Goal: Find contact information: Find contact information

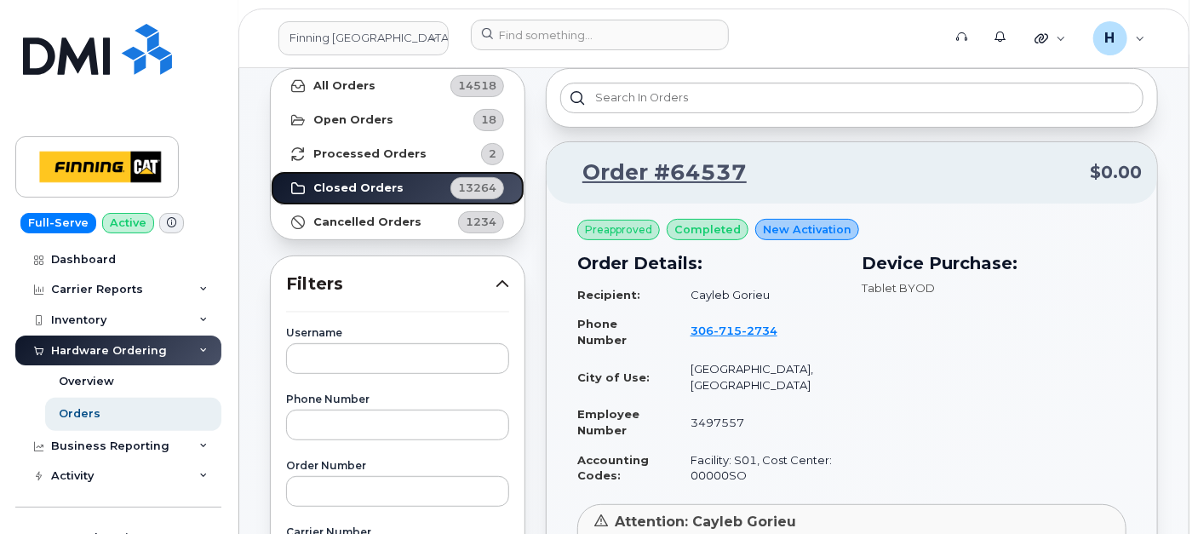
scroll to position [95, 0]
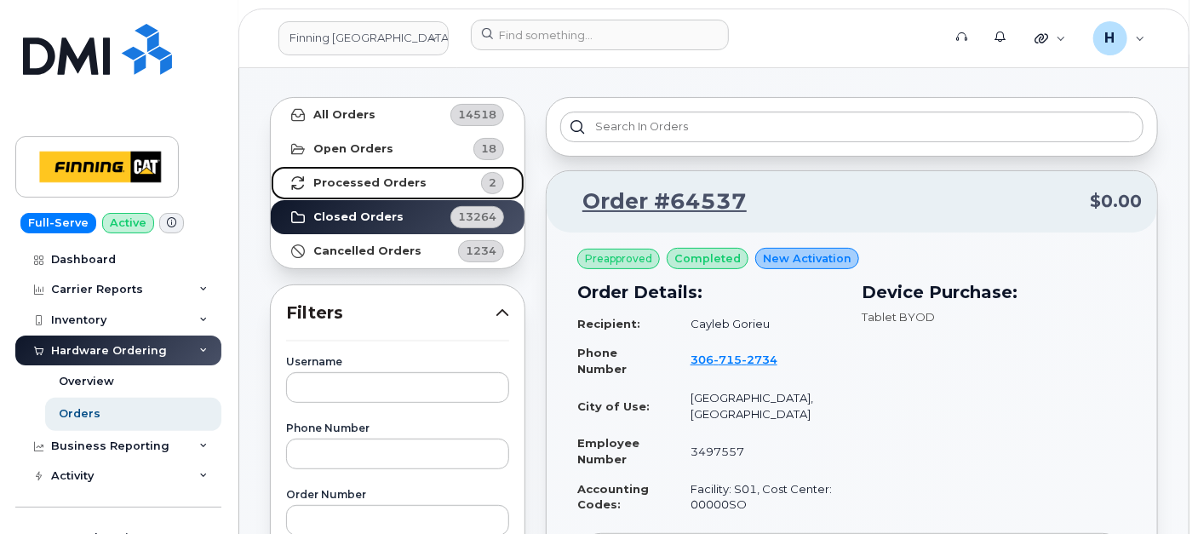
click at [425, 187] on link "Processed Orders 2" at bounding box center [398, 183] width 254 height 34
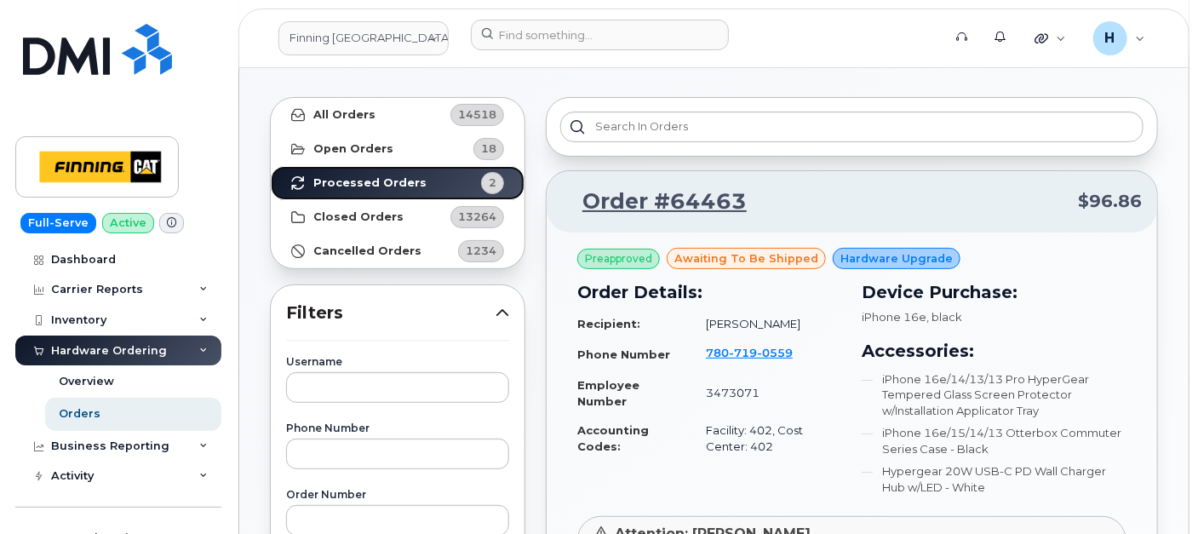
click at [404, 192] on link "Processed Orders 2" at bounding box center [398, 183] width 254 height 34
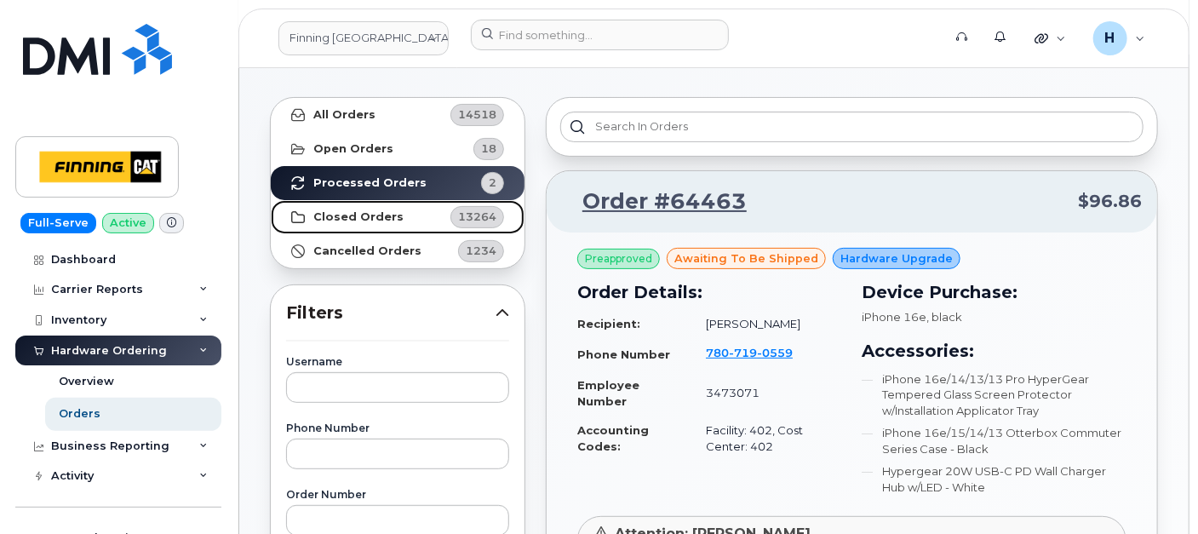
click at [393, 207] on link "Closed Orders 13264" at bounding box center [398, 217] width 254 height 34
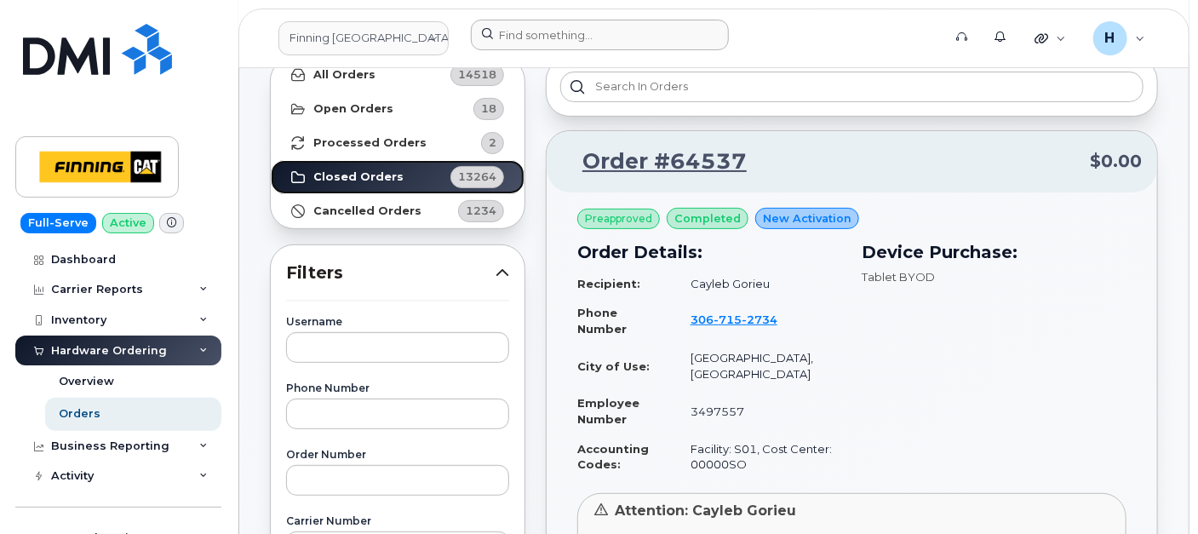
scroll to position [0, 0]
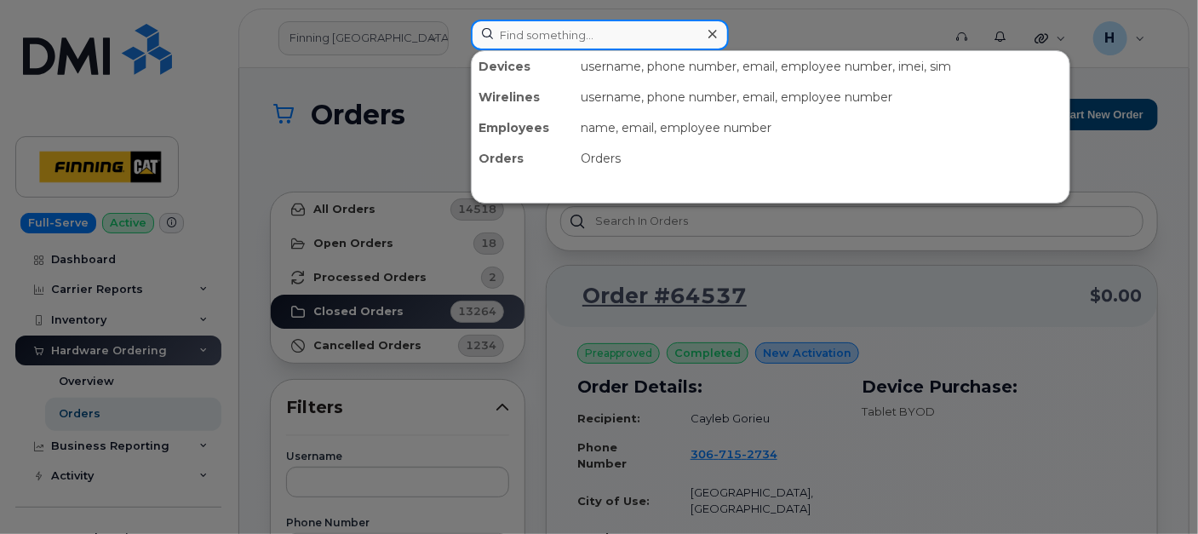
click at [531, 28] on input at bounding box center [600, 35] width 258 height 31
paste input "[PERSON_NAME]"
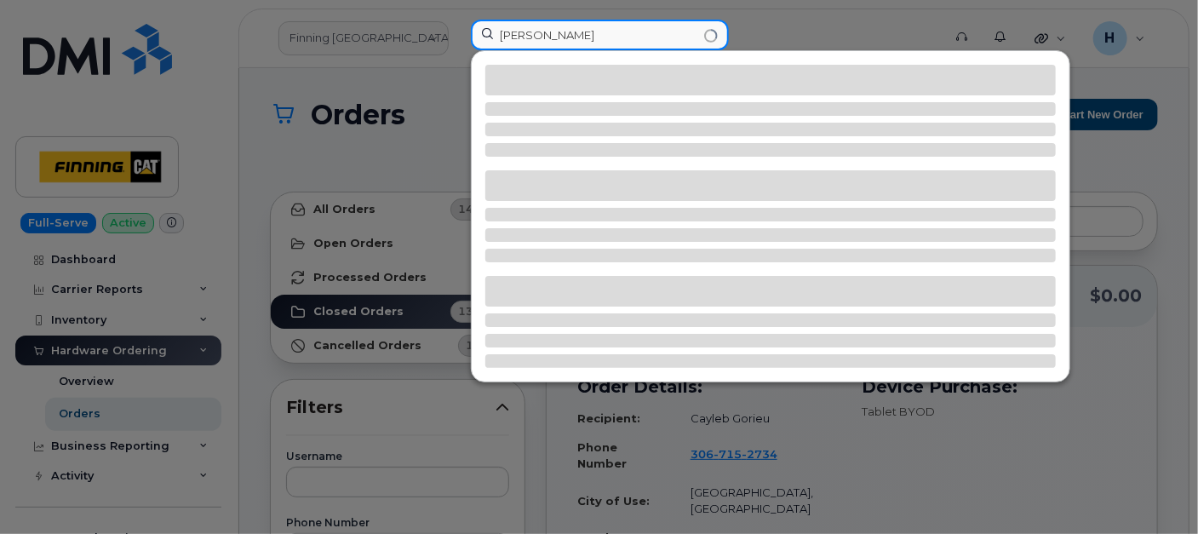
type input "[PERSON_NAME]"
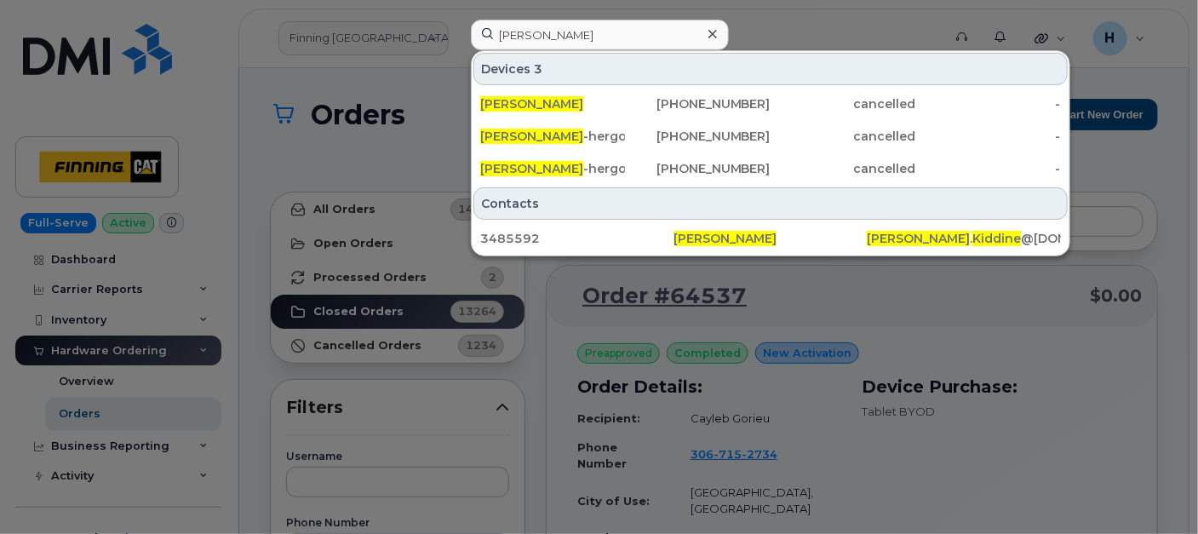
click at [710, 34] on icon at bounding box center [713, 34] width 9 height 14
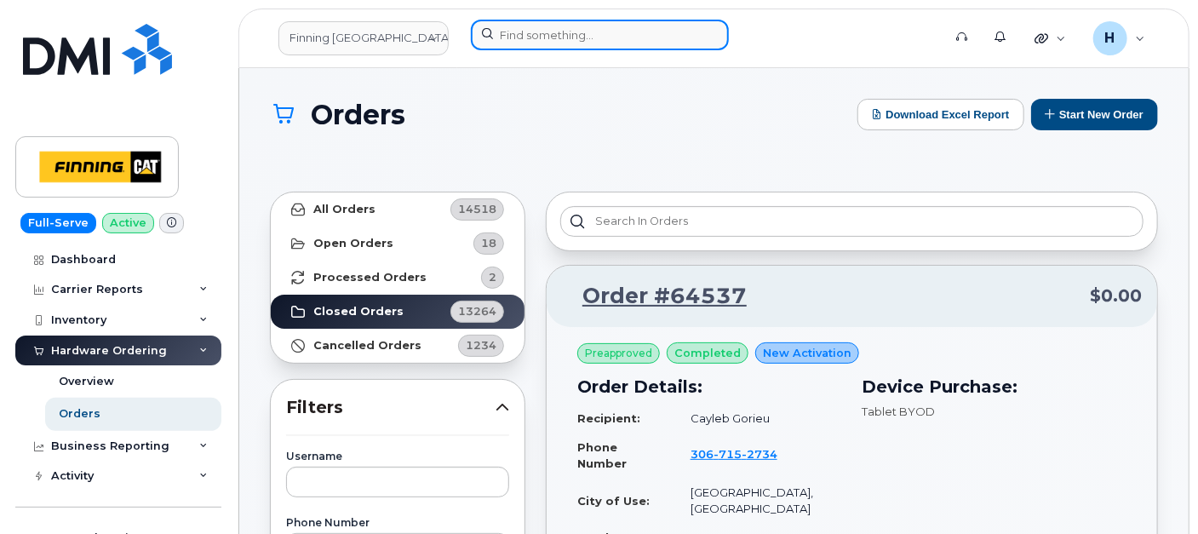
click at [529, 30] on input at bounding box center [600, 35] width 258 height 31
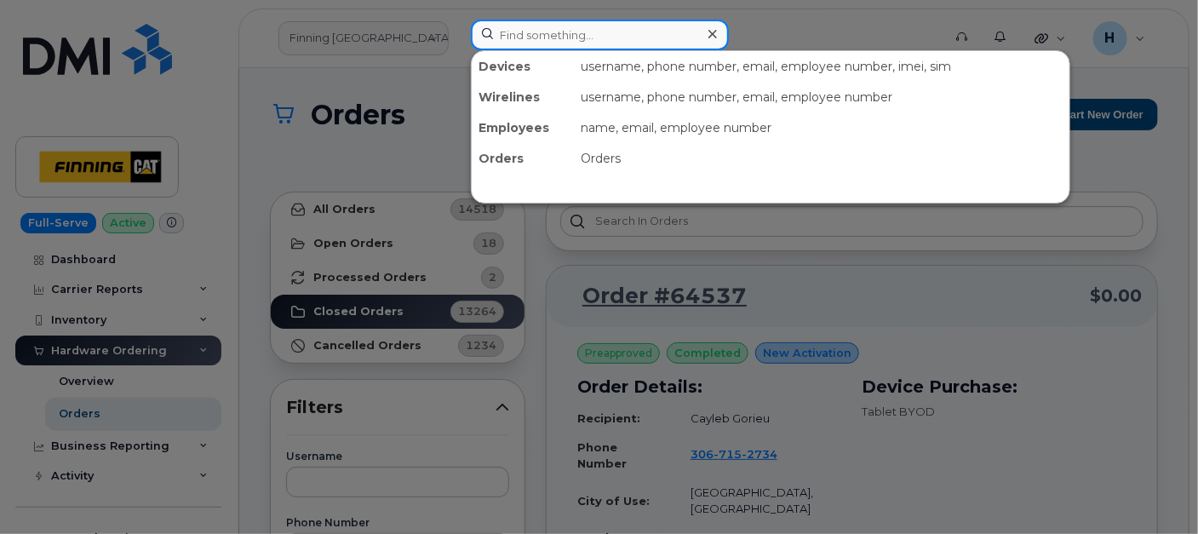
paste input "[PERSON_NAME]"
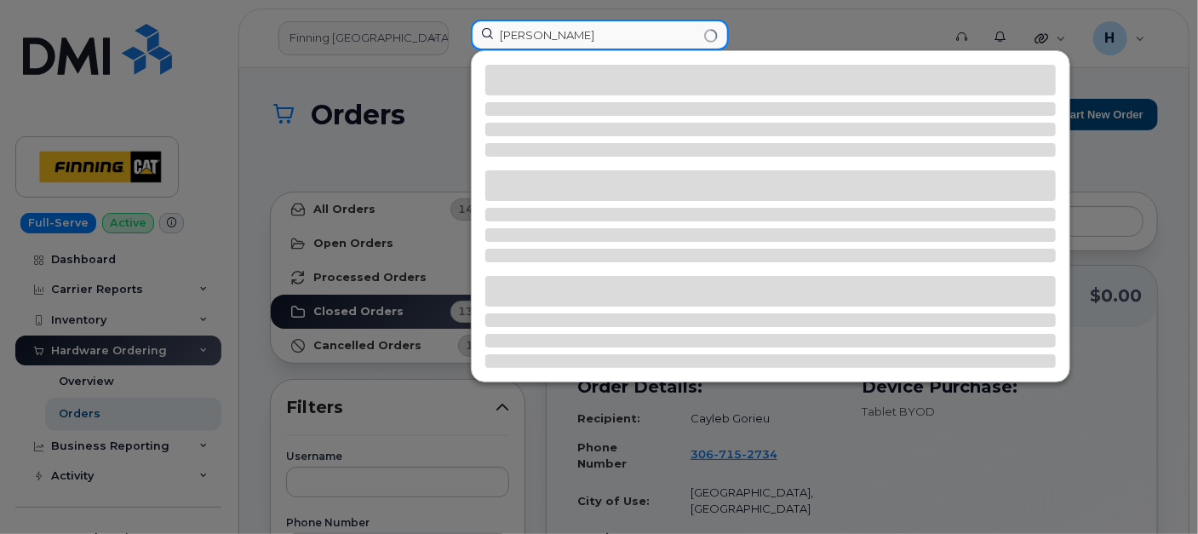
type input "[PERSON_NAME]"
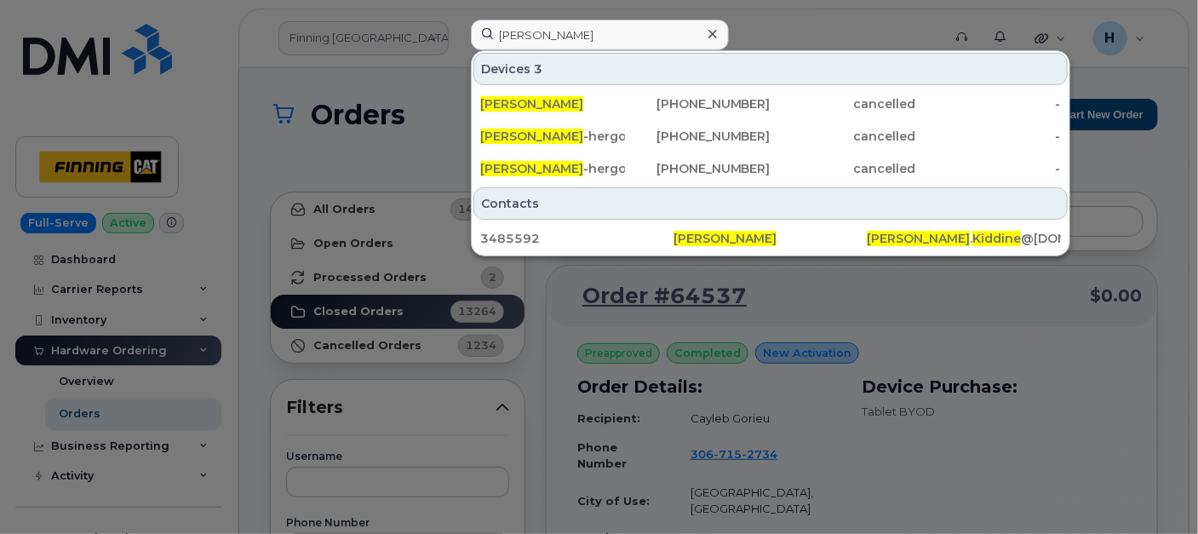
click at [709, 32] on icon at bounding box center [713, 34] width 9 height 14
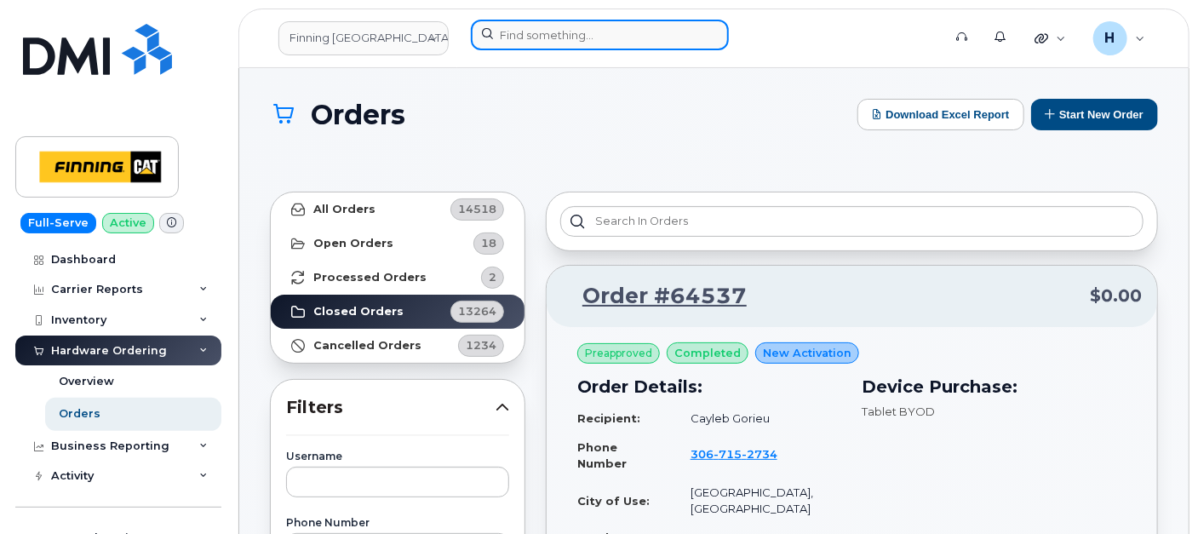
click at [541, 30] on input at bounding box center [600, 35] width 258 height 31
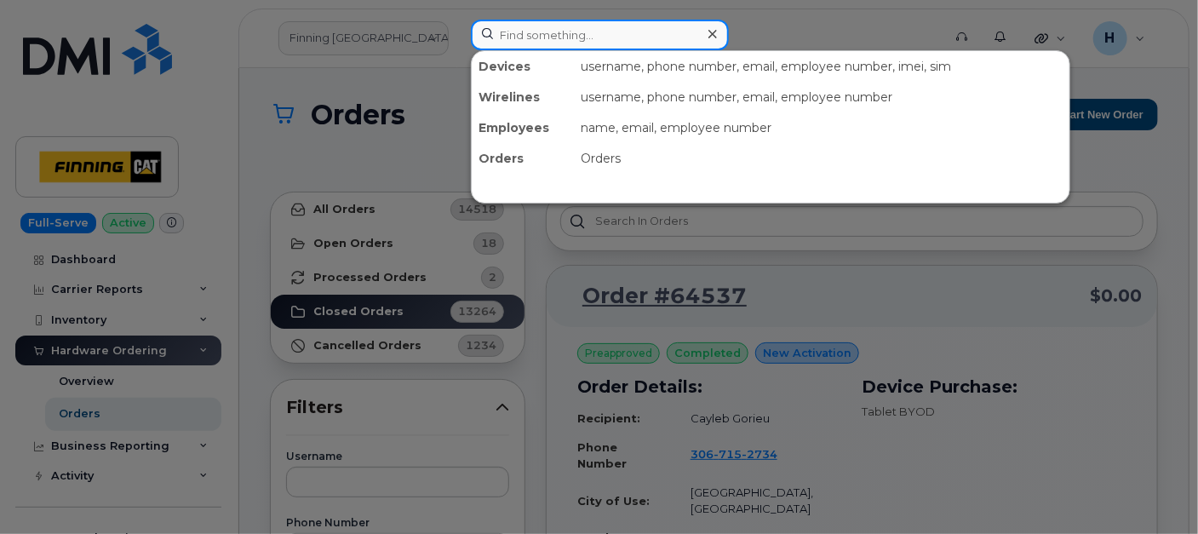
paste input "778-256-5002"
type input "778-256-5002"
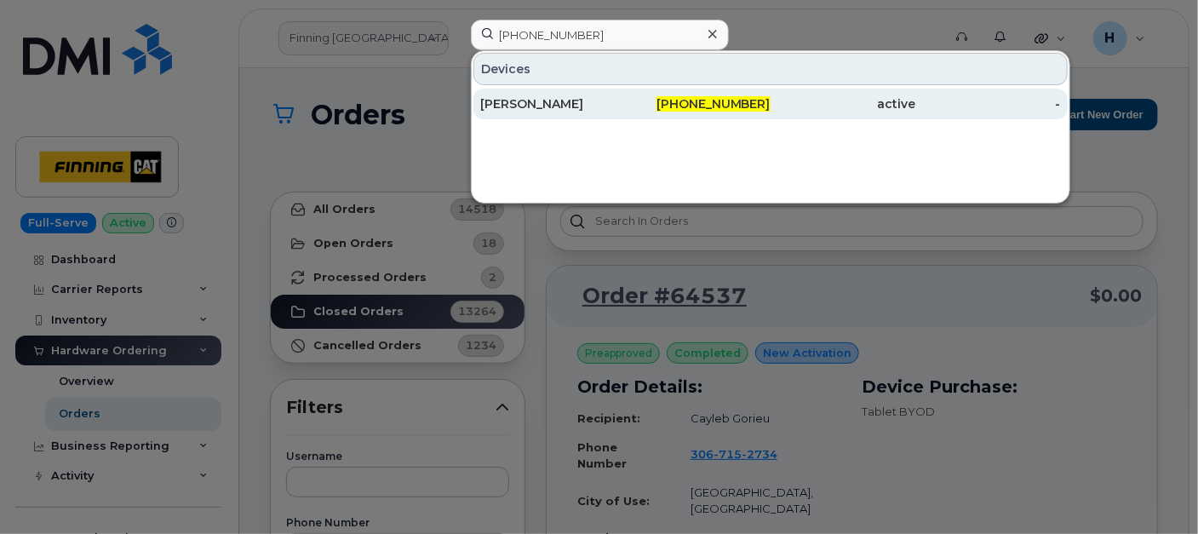
click at [525, 101] on div "[PERSON_NAME]" at bounding box center [552, 103] width 145 height 17
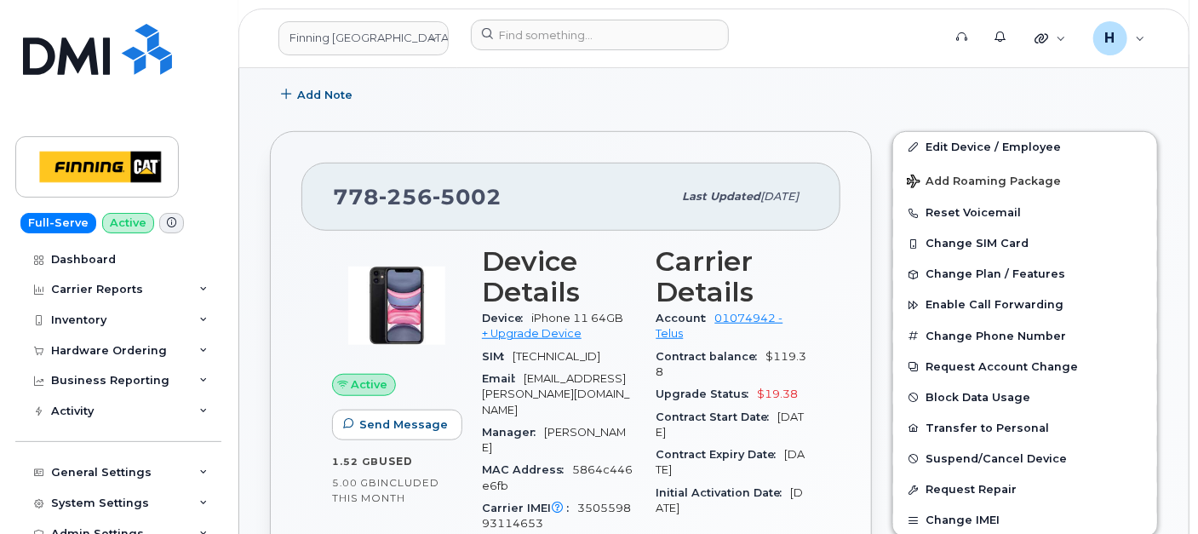
scroll to position [431, 0]
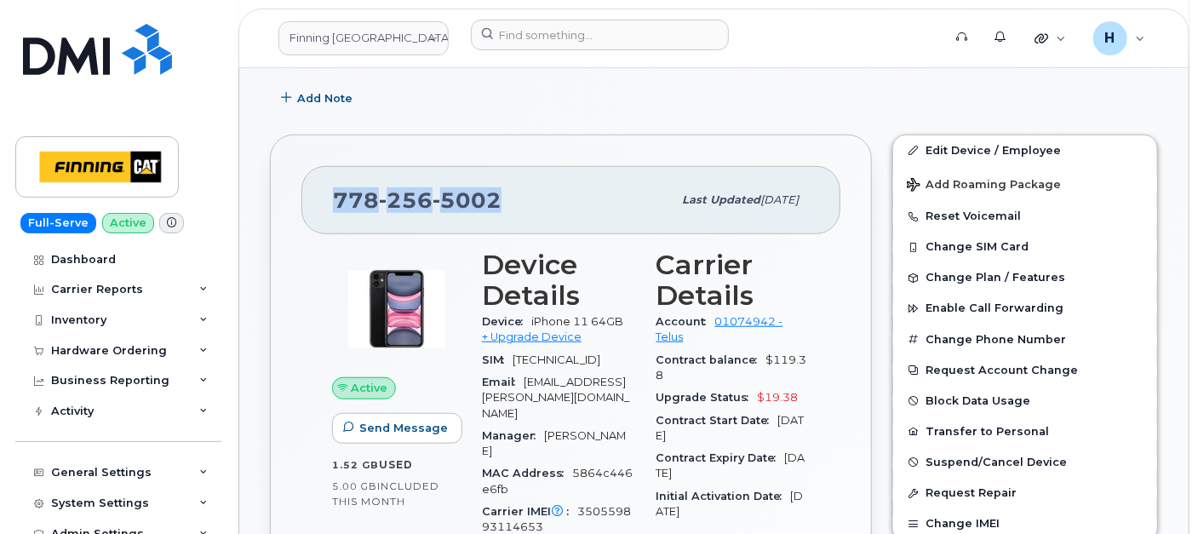
drag, startPoint x: 530, startPoint y: 210, endPoint x: 321, endPoint y: 208, distance: 208.7
click at [321, 208] on div "[PHONE_NUMBER] Last updated [DATE]" at bounding box center [570, 200] width 539 height 68
copy span "[PHONE_NUMBER]"
